Goal: Task Accomplishment & Management: Manage account settings

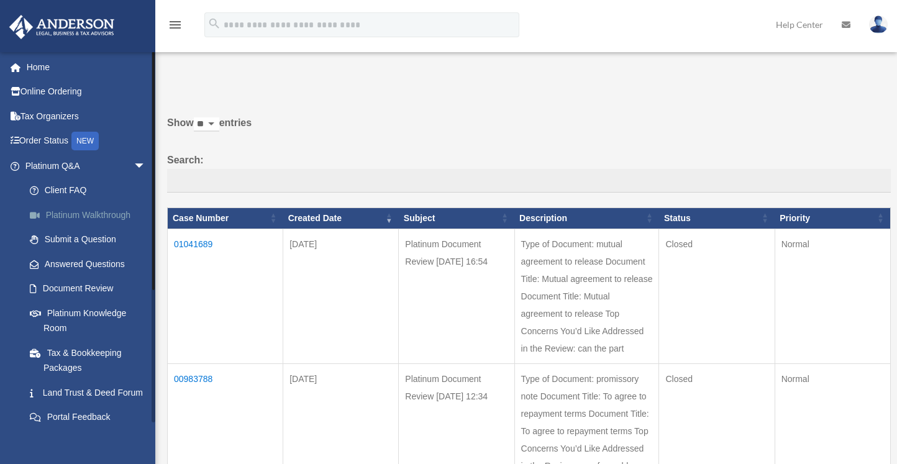
click at [115, 214] on link "Platinum Walkthrough" at bounding box center [90, 215] width 147 height 25
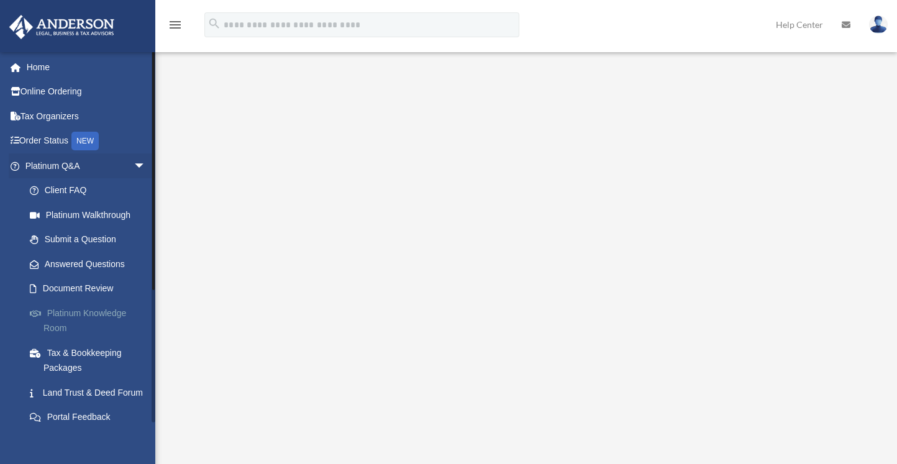
click at [111, 313] on link "Platinum Knowledge Room" at bounding box center [90, 321] width 147 height 40
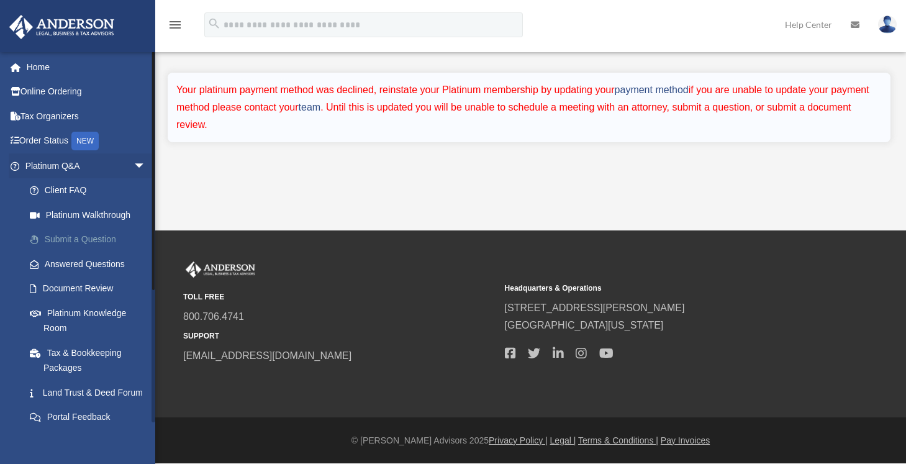
click at [103, 239] on link "Submit a Question" at bounding box center [90, 239] width 147 height 25
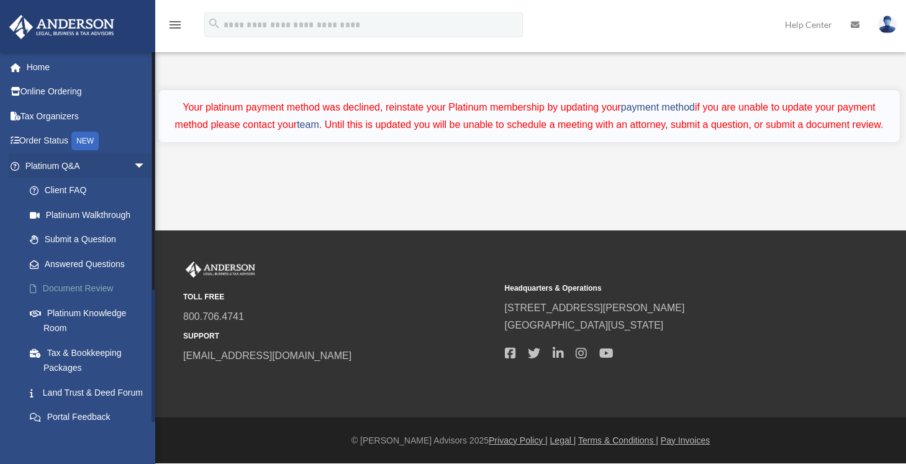
click at [105, 288] on link "Document Review" at bounding box center [90, 288] width 147 height 25
click at [99, 312] on link "Platinum Knowledge Room" at bounding box center [90, 321] width 147 height 40
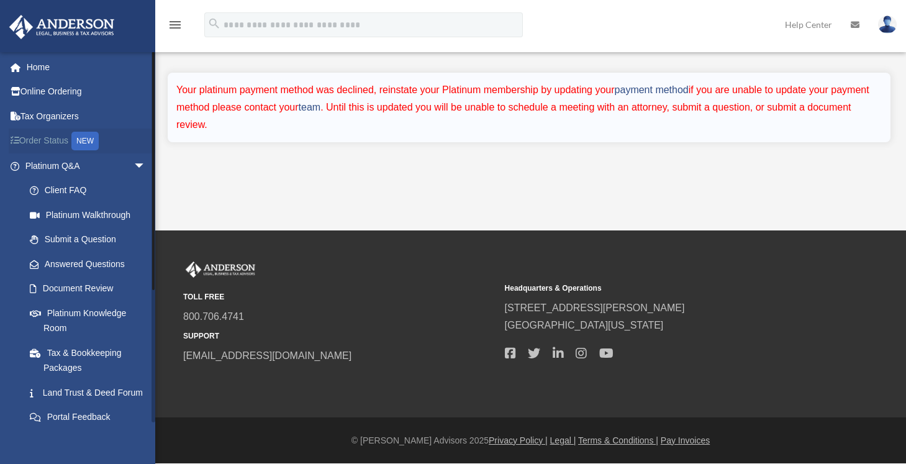
click at [58, 147] on link "Order Status NEW" at bounding box center [87, 141] width 156 height 25
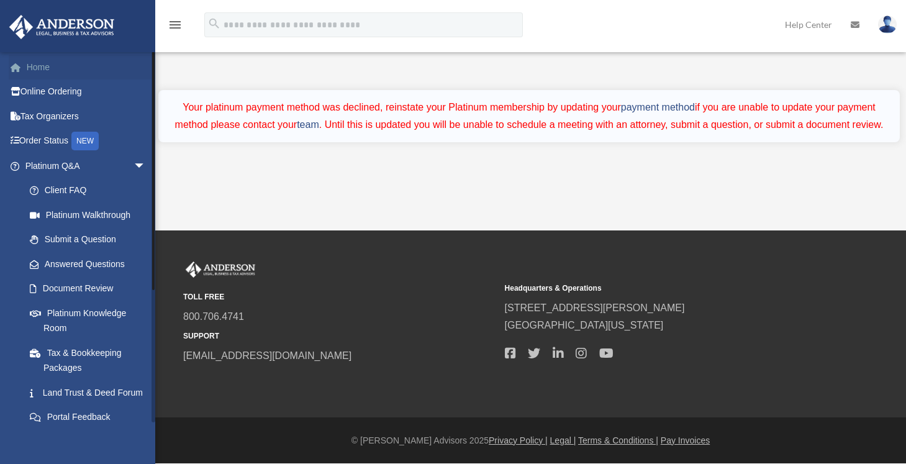
click at [49, 65] on link "Home" at bounding box center [87, 67] width 156 height 25
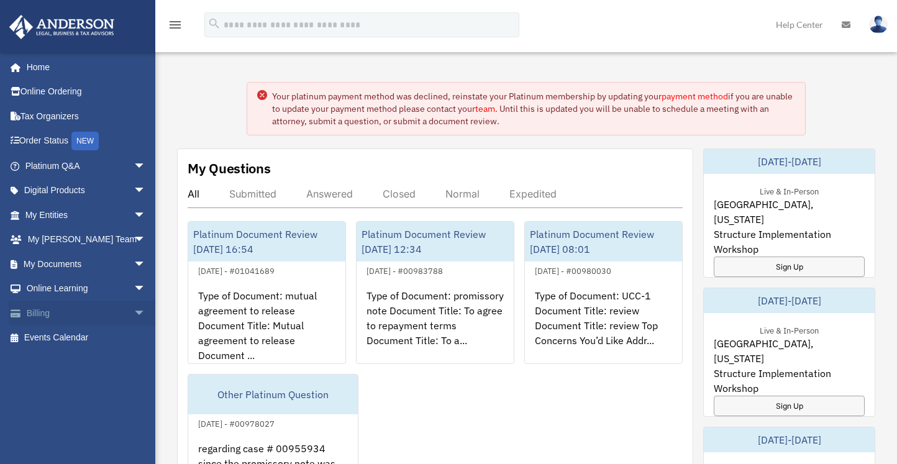
click at [53, 317] on link "Billing arrow_drop_down" at bounding box center [87, 313] width 156 height 25
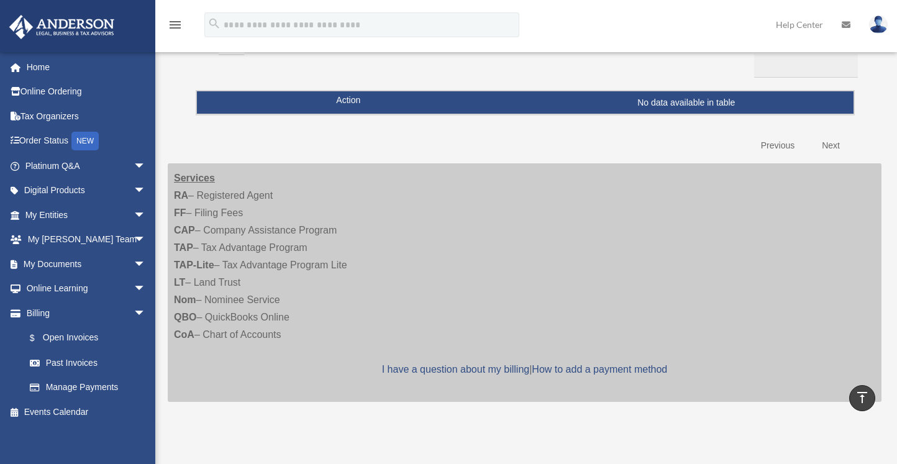
scroll to position [124, 0]
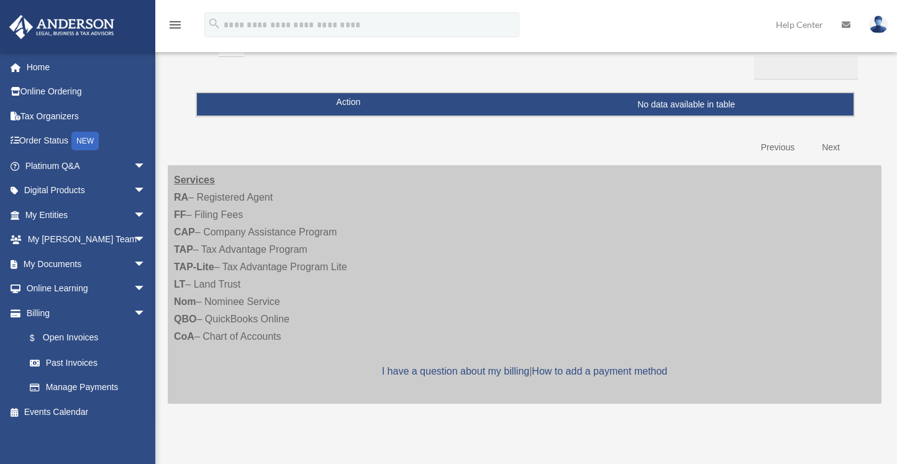
scroll to position [0, 0]
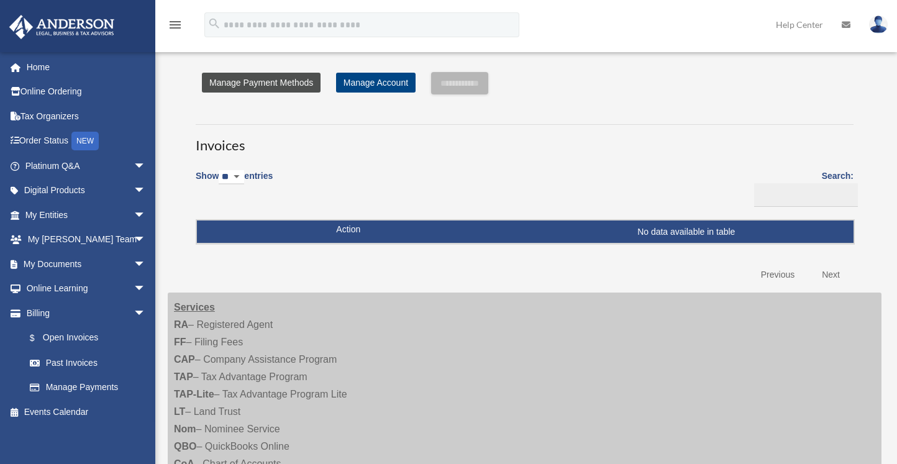
click at [308, 86] on link "Manage Payment Methods" at bounding box center [261, 83] width 119 height 20
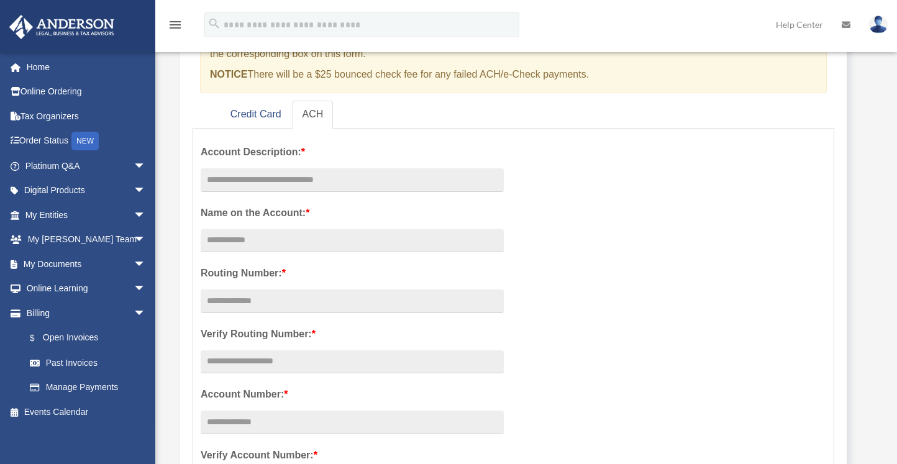
scroll to position [186, 0]
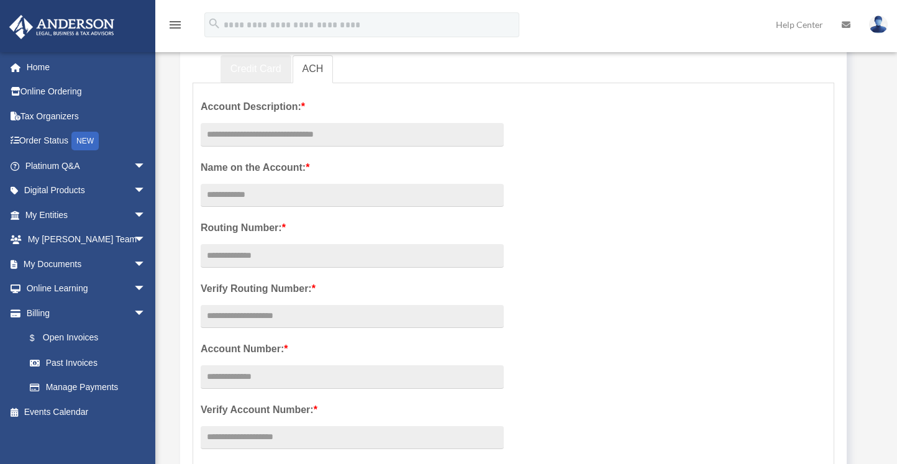
click at [260, 68] on link "Credit Card" at bounding box center [256, 69] width 71 height 28
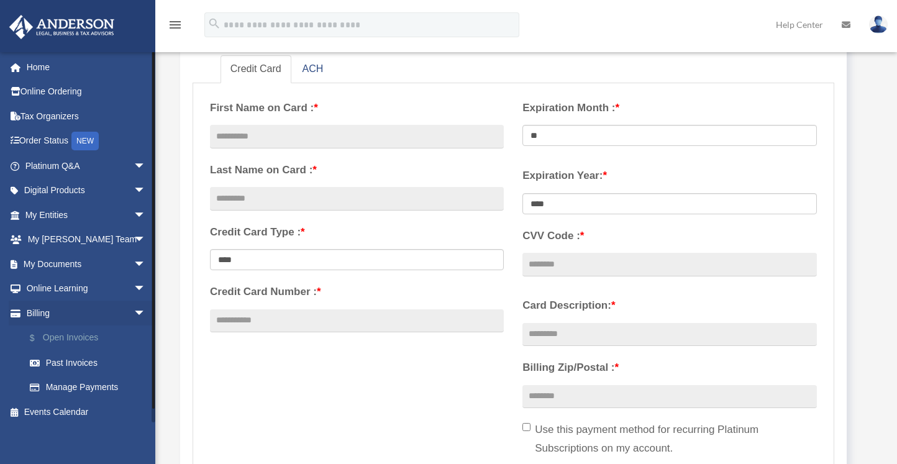
click at [81, 334] on link "$ Open Invoices" at bounding box center [90, 338] width 147 height 25
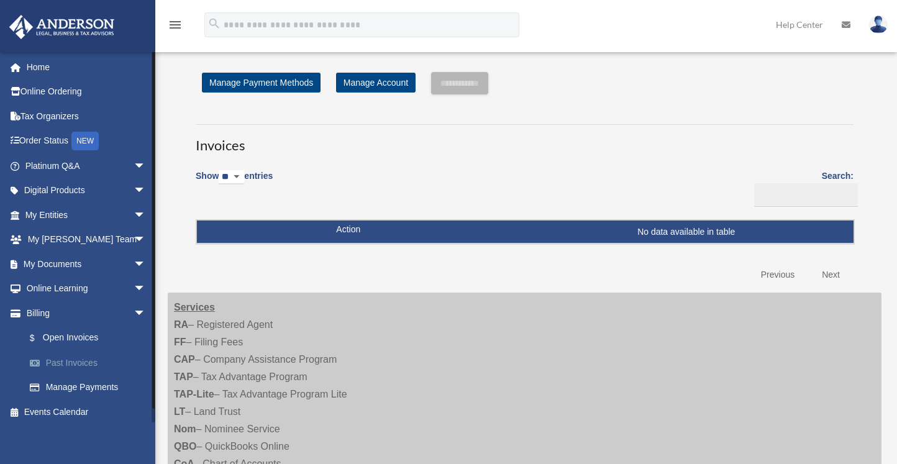
click at [79, 363] on link "Past Invoices" at bounding box center [90, 362] width 147 height 25
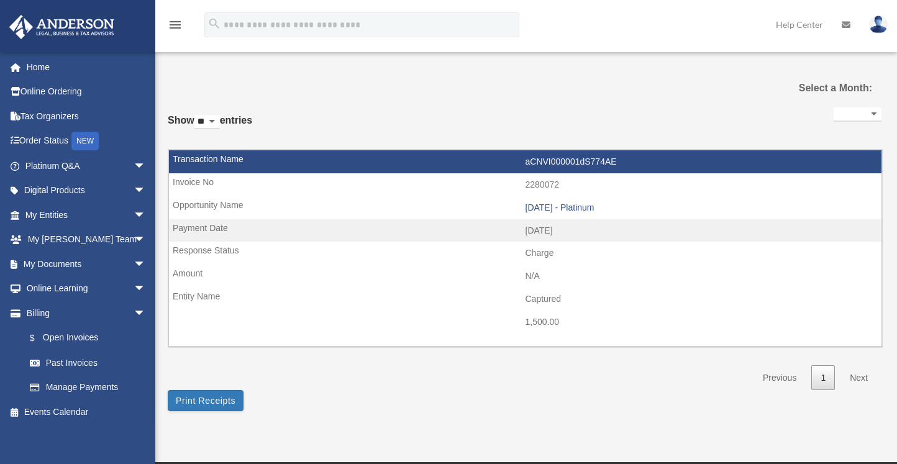
select select
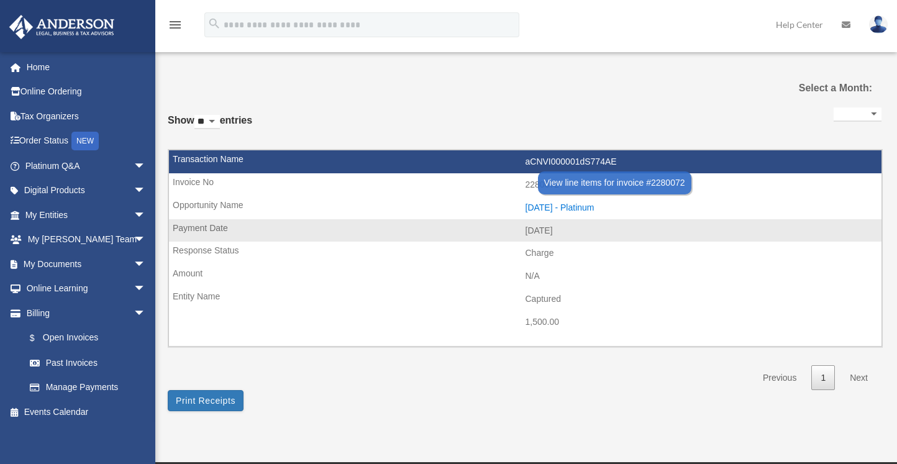
click at [526, 203] on div "2024.12.03 - Platinum" at bounding box center [701, 208] width 350 height 11
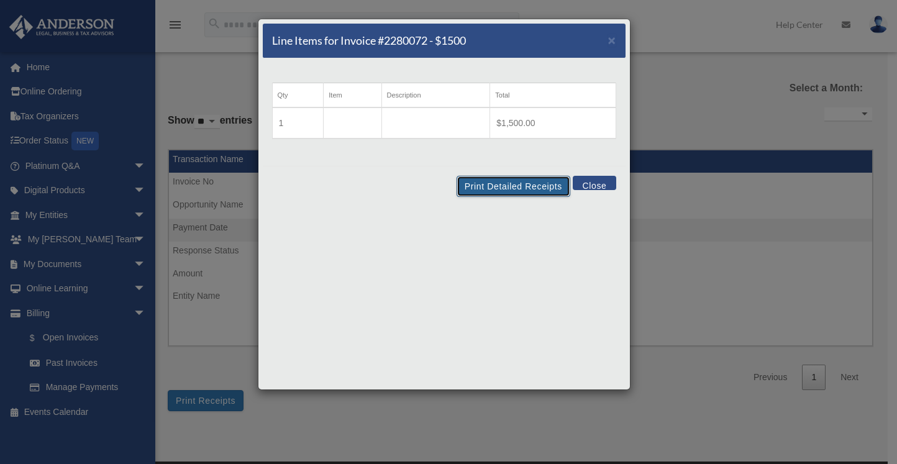
click at [500, 186] on button "Print Detailed Receipts" at bounding box center [514, 186] width 114 height 21
click at [598, 181] on button "Close" at bounding box center [594, 183] width 43 height 14
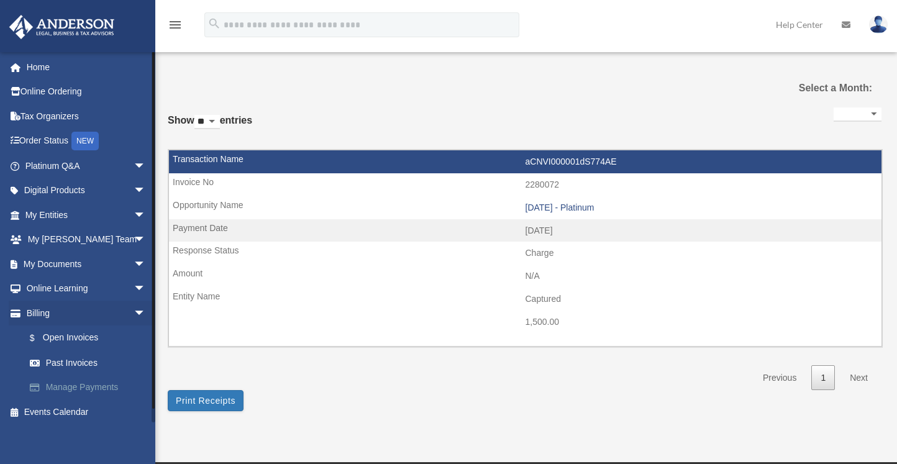
click at [88, 383] on link "Manage Payments" at bounding box center [90, 387] width 147 height 25
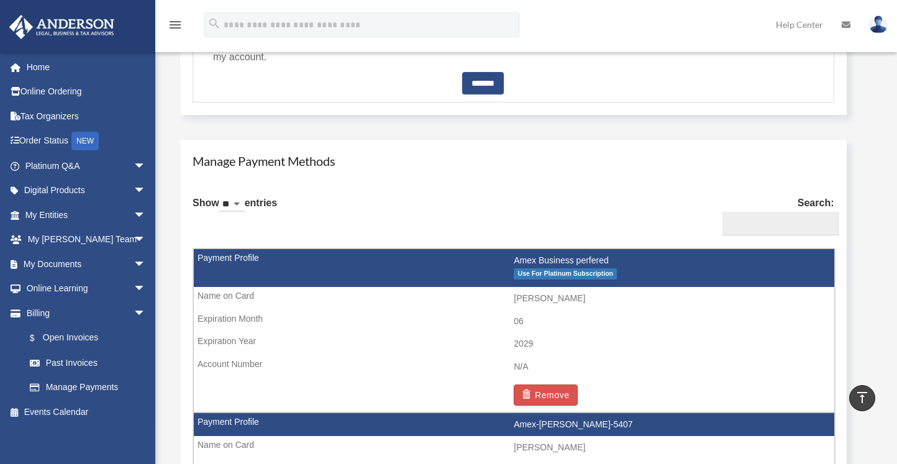
scroll to position [683, 0]
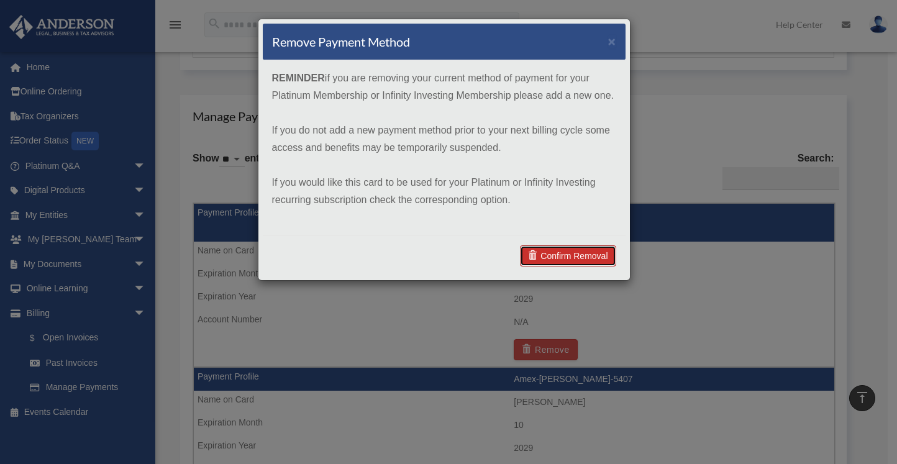
click at [590, 258] on link "Confirm Removal" at bounding box center [568, 255] width 96 height 21
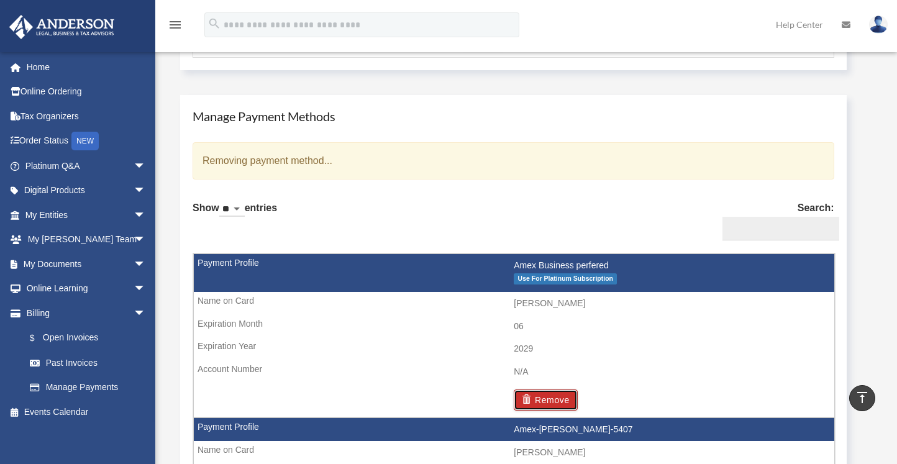
click at [578, 390] on button "Remove" at bounding box center [546, 400] width 64 height 21
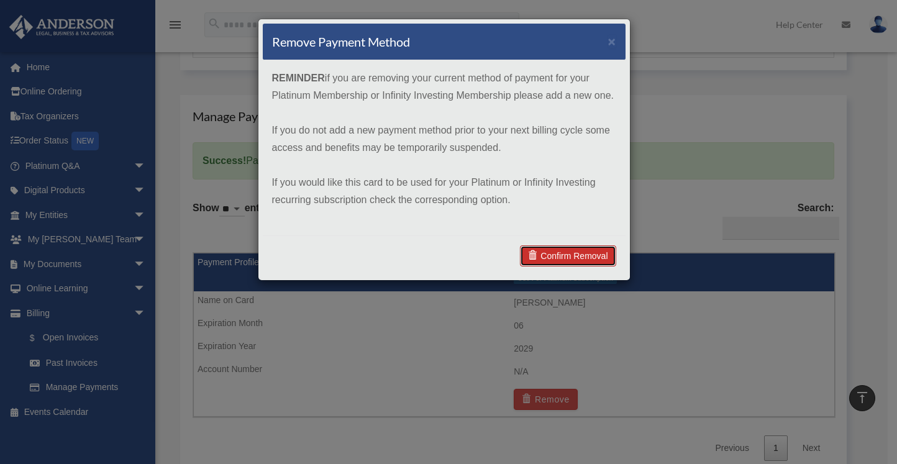
click at [576, 254] on link "Confirm Removal" at bounding box center [568, 255] width 96 height 21
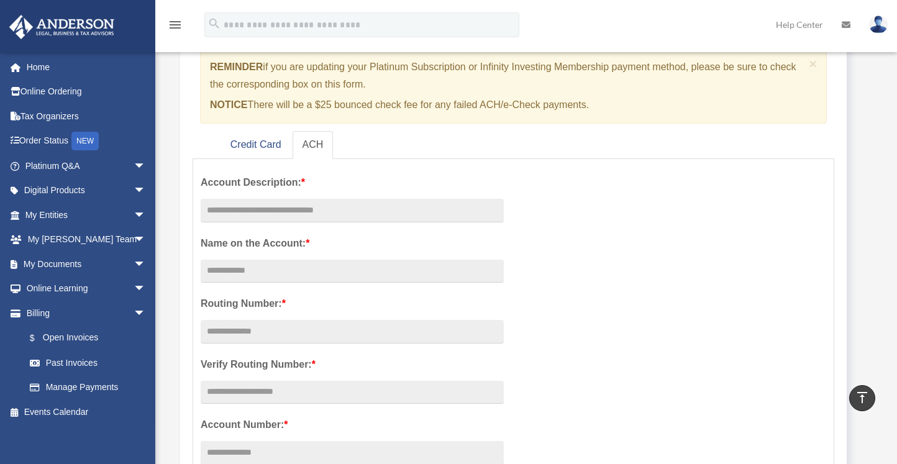
scroll to position [0, 0]
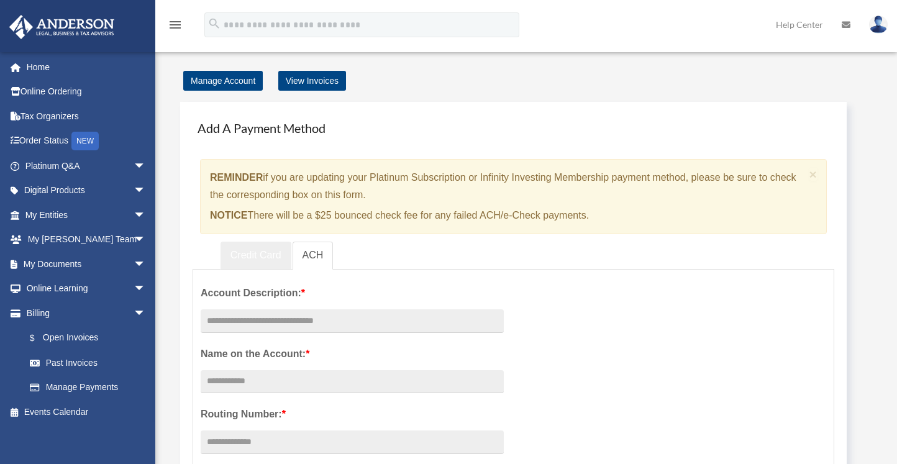
click at [269, 256] on link "Credit Card" at bounding box center [256, 256] width 71 height 28
